Goal: Find specific page/section: Find specific page/section

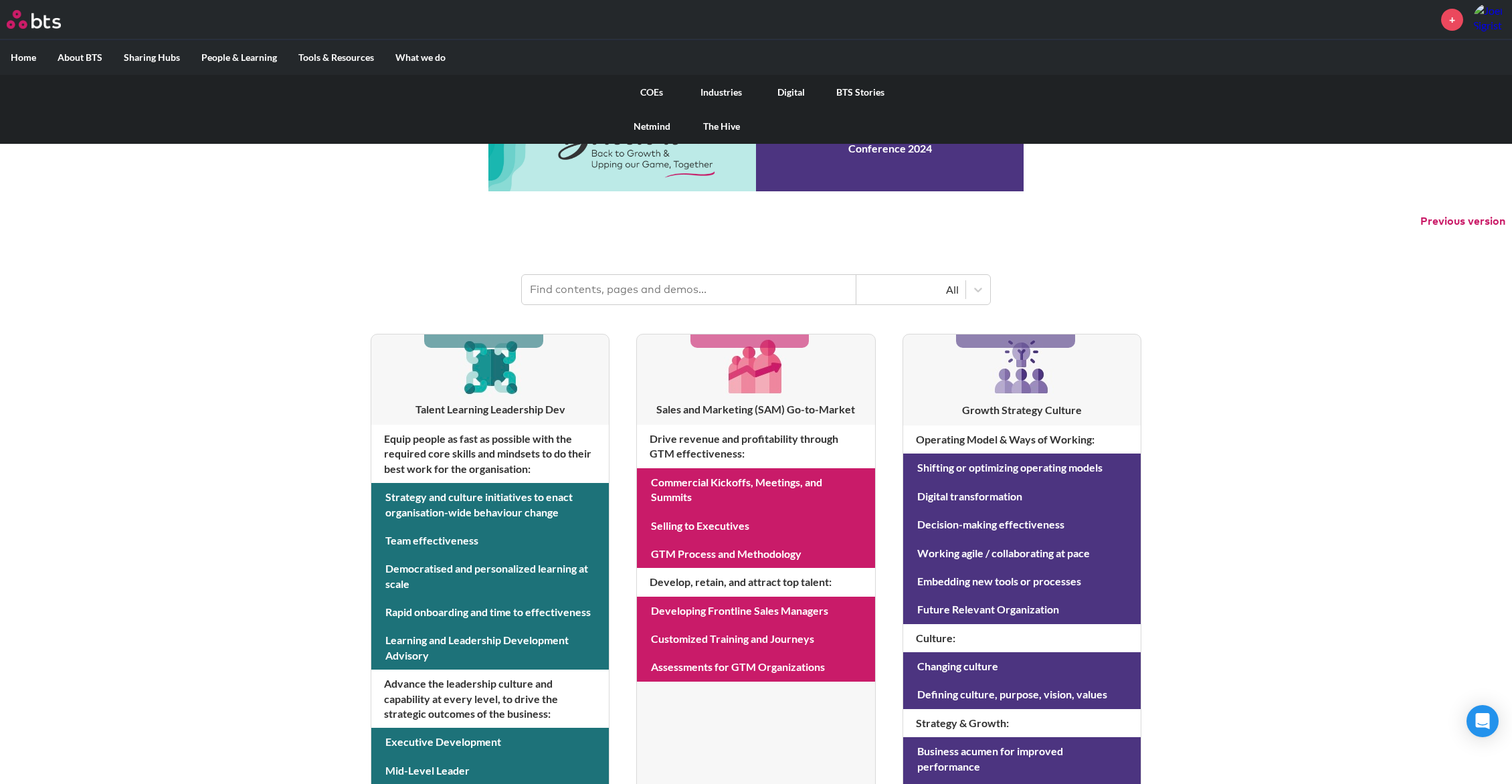
click at [790, 90] on link "Digital" at bounding box center [790, 92] width 70 height 35
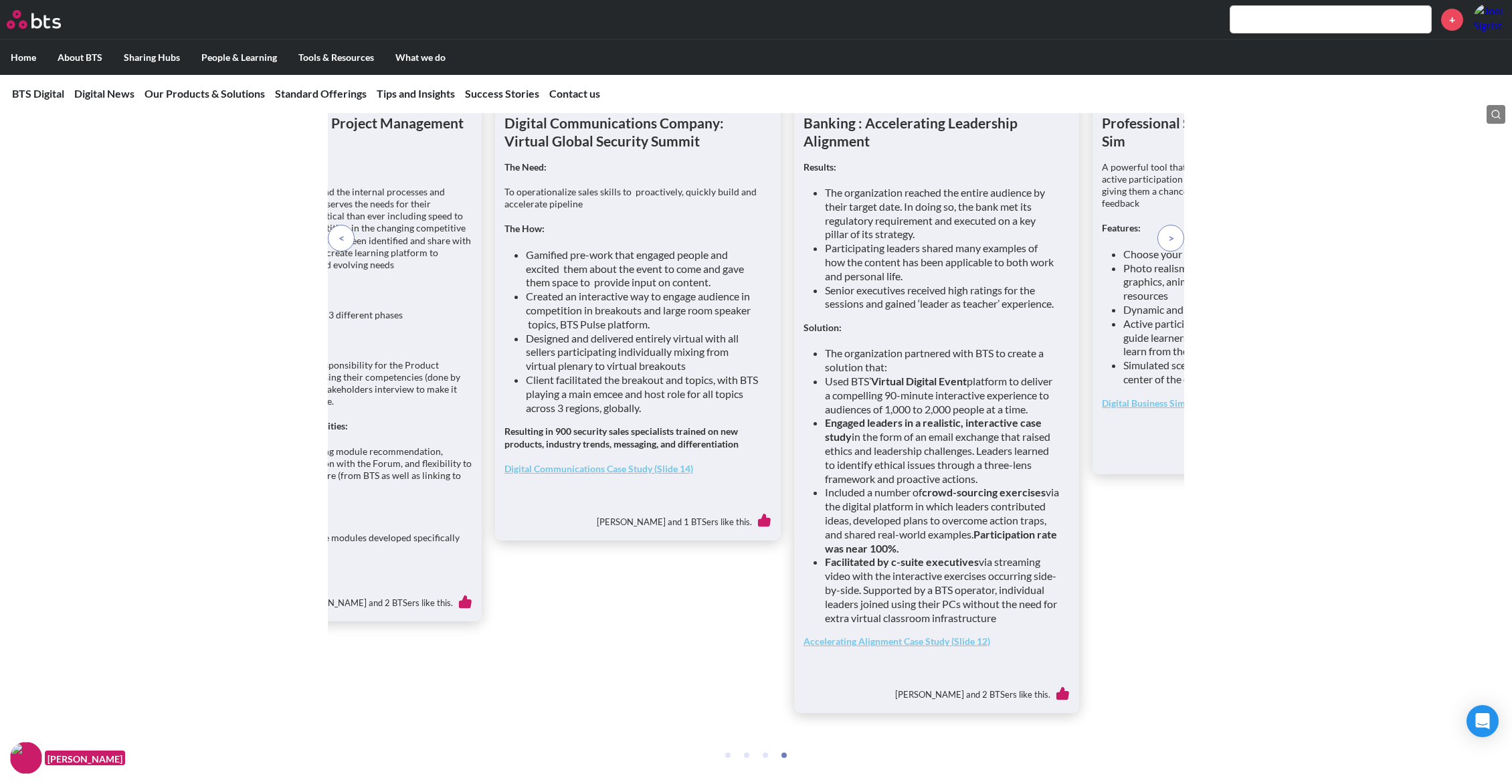
scroll to position [4833, 0]
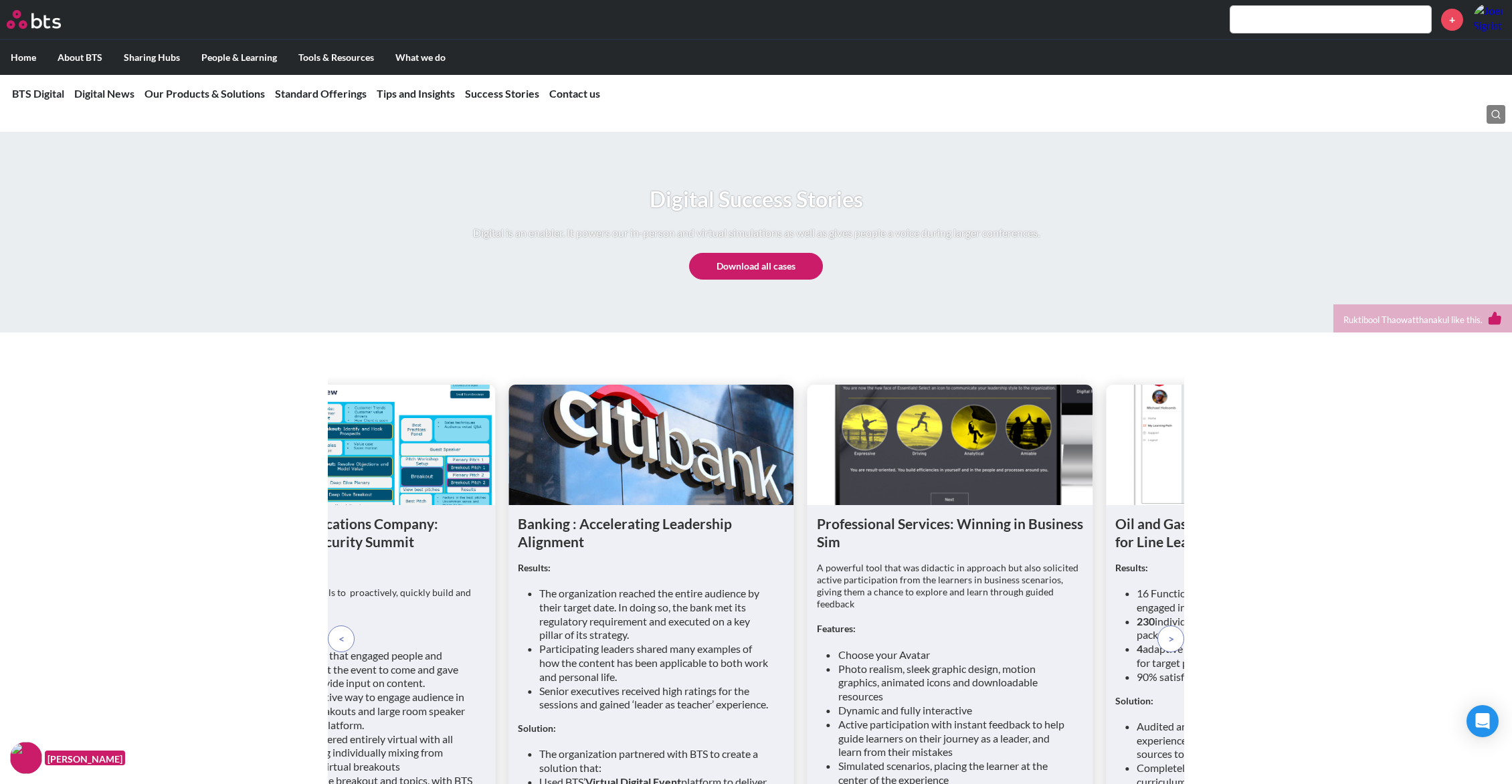
click at [1261, 23] on input "text" at bounding box center [1331, 19] width 200 height 27
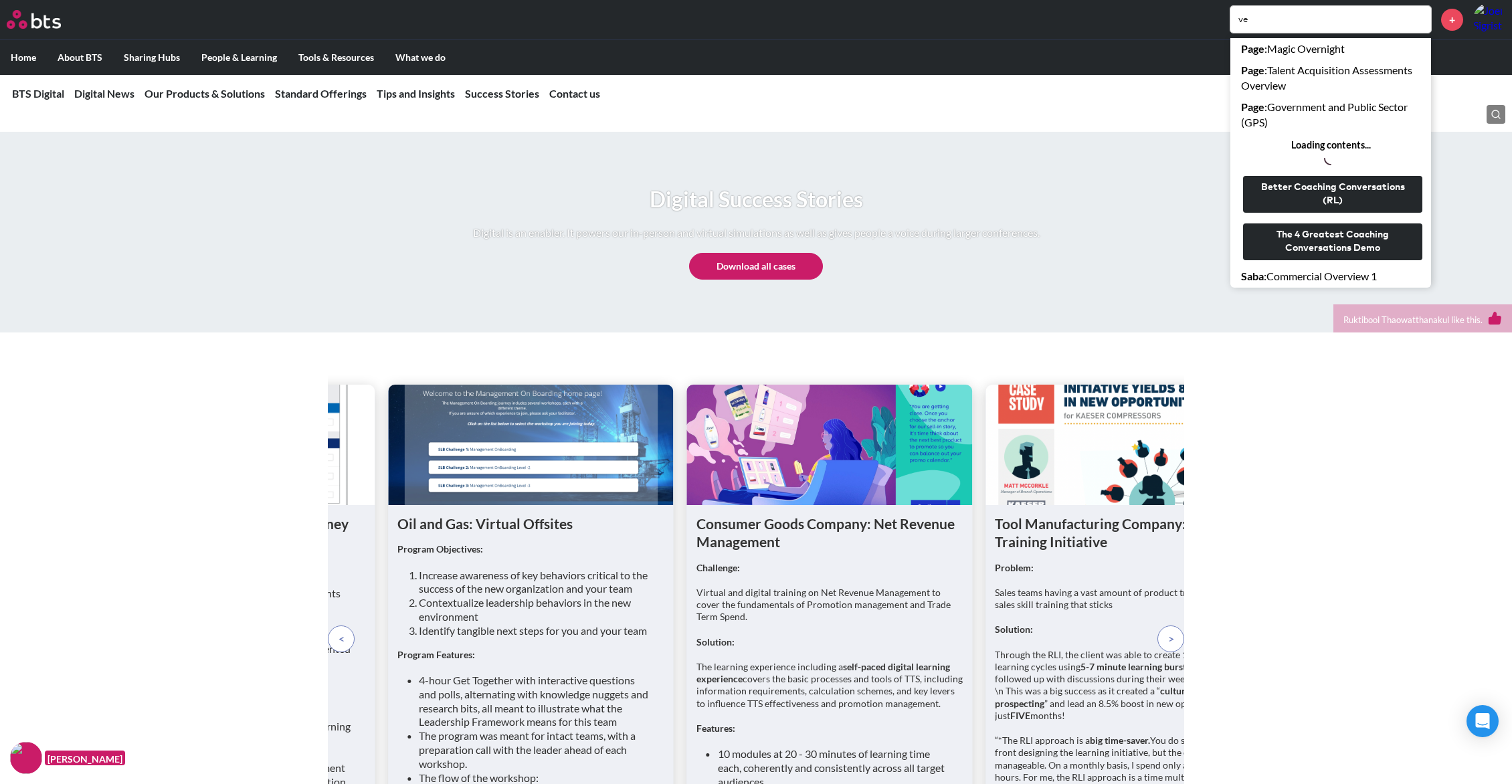
type input "v"
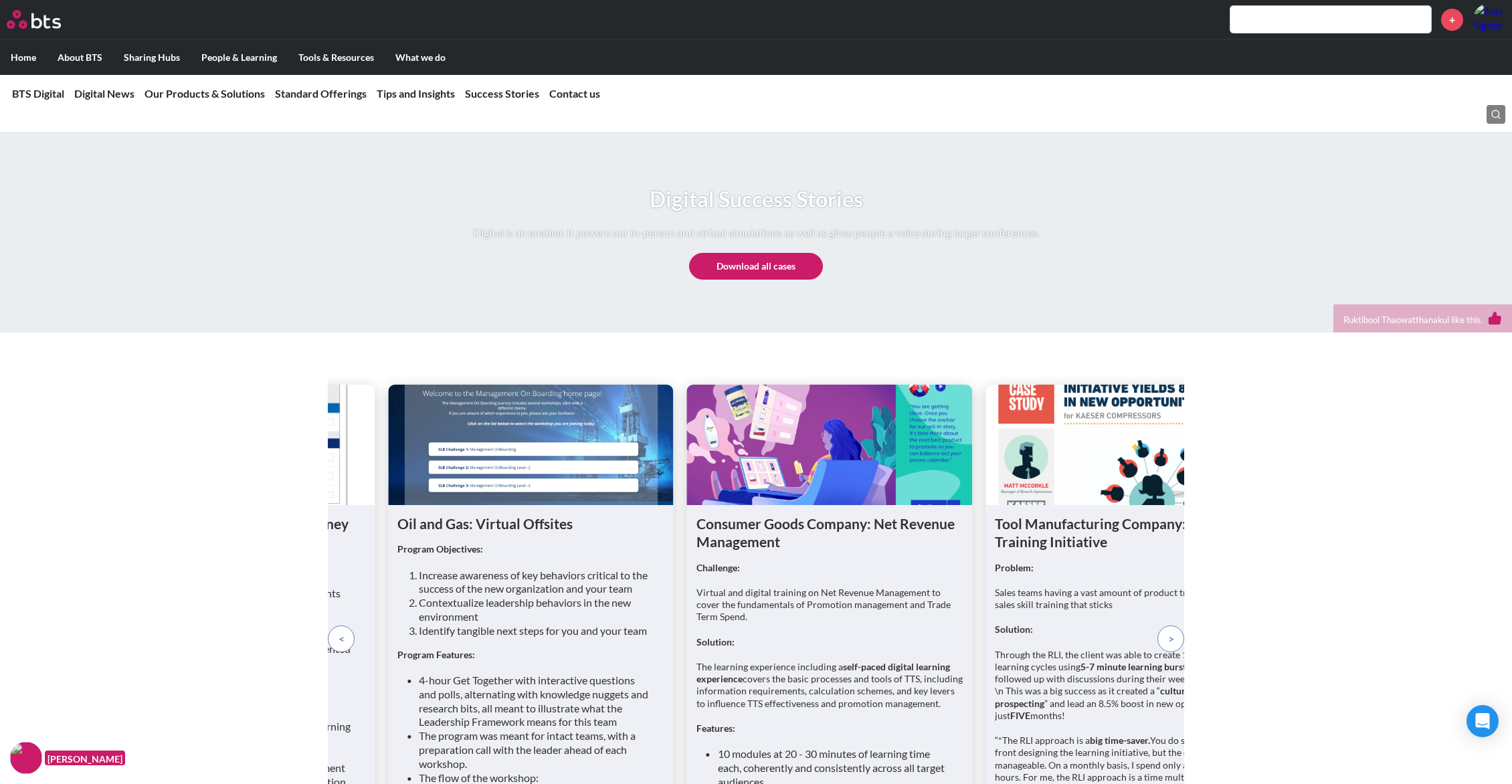
click at [155, 446] on div "Digital Communications Company: Virtual Global Security Summit The Need: To ope…" at bounding box center [756, 763] width 1512 height 838
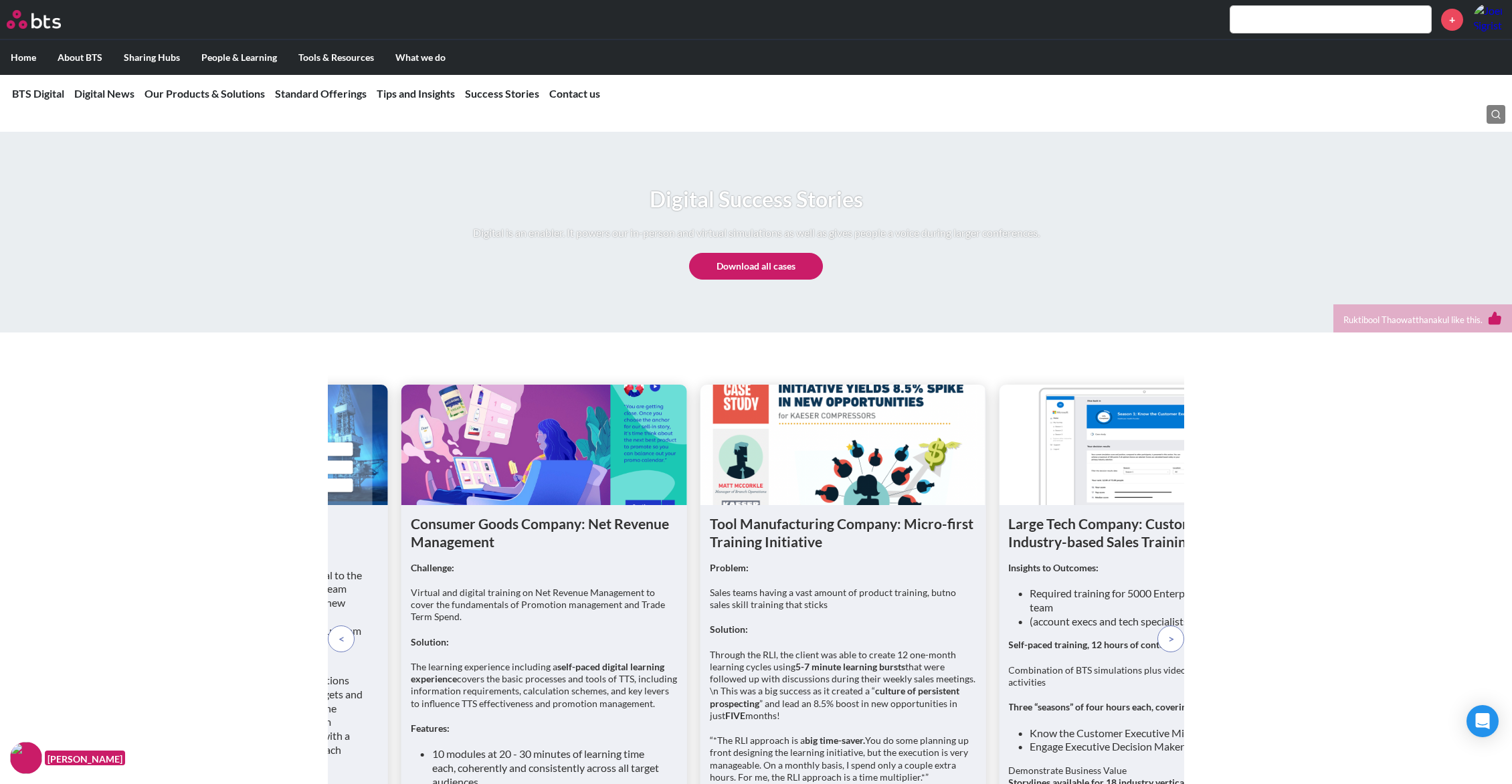
click at [28, 55] on label "Home" at bounding box center [23, 57] width 47 height 35
click at [0, 0] on input "Home" at bounding box center [0, 0] width 0 height 0
